Goal: Find specific page/section: Find specific page/section

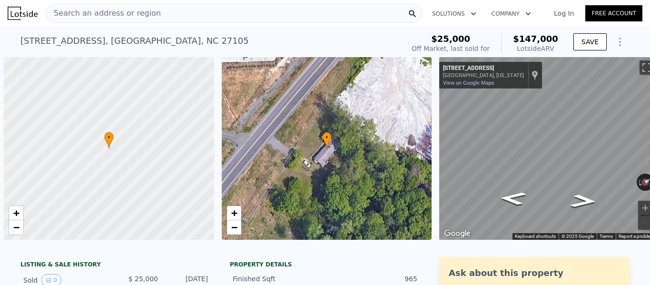
scroll to position [0, 4]
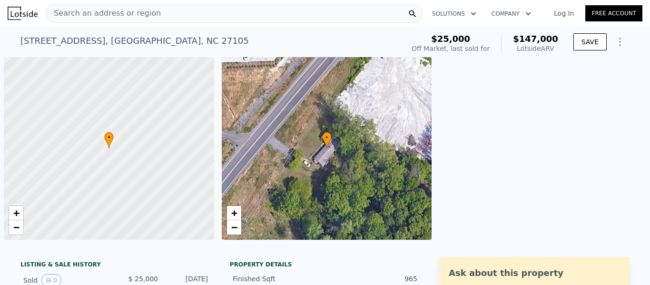
click at [202, 16] on div "Search an address or region" at bounding box center [234, 13] width 377 height 19
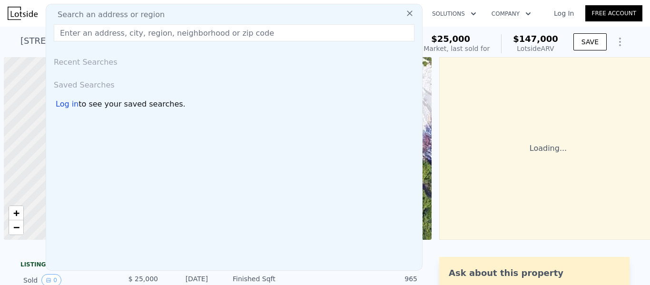
scroll to position [0, 4]
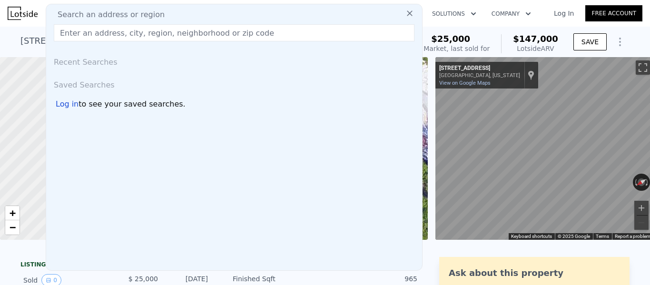
click at [198, 31] on input "text" at bounding box center [234, 32] width 361 height 17
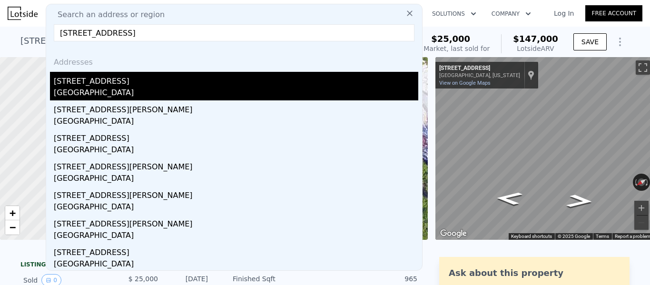
type input "[STREET_ADDRESS]"
click at [125, 90] on div "[GEOGRAPHIC_DATA]" at bounding box center [236, 93] width 364 height 13
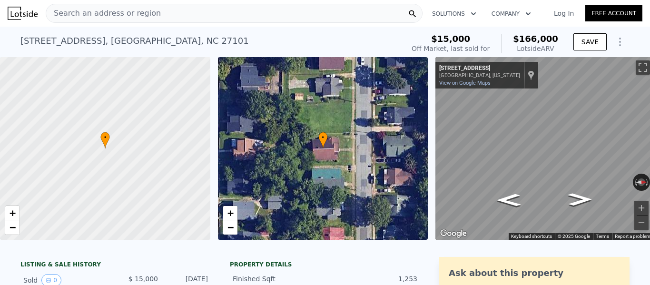
click at [322, 12] on div "Search an address or region" at bounding box center [234, 13] width 377 height 19
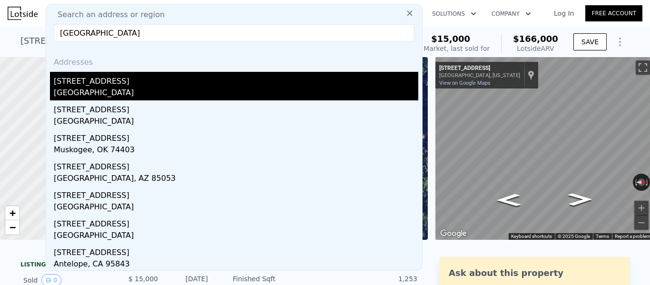
type input "[GEOGRAPHIC_DATA]"
click at [122, 84] on div "[STREET_ADDRESS]" at bounding box center [236, 79] width 364 height 15
